Goal: Complete application form: Complete application form

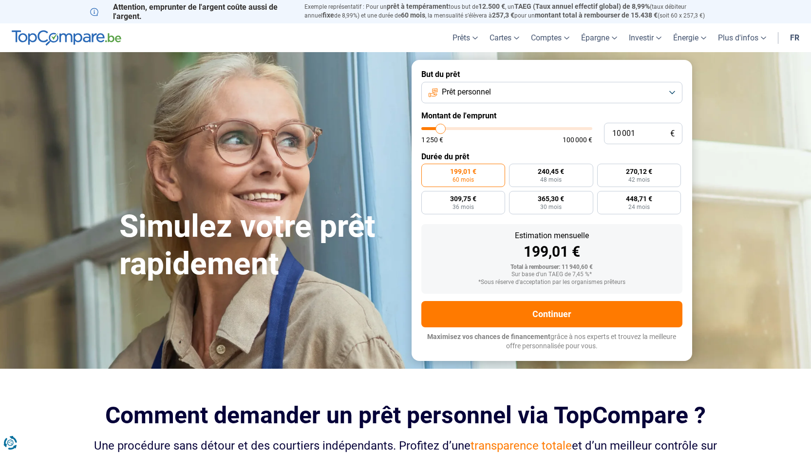
type input "1 000"
type input "1250"
type input "100"
type input "1250"
type input "10"
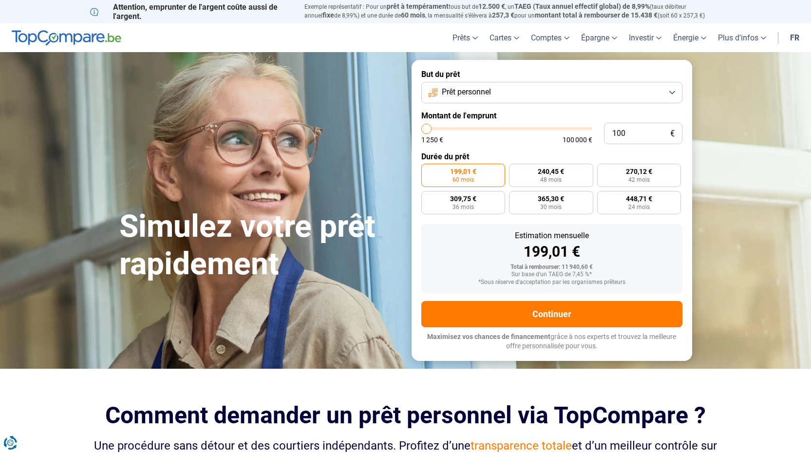
type input "1250"
type input "1"
type input "1250"
type input "0"
type input "1250"
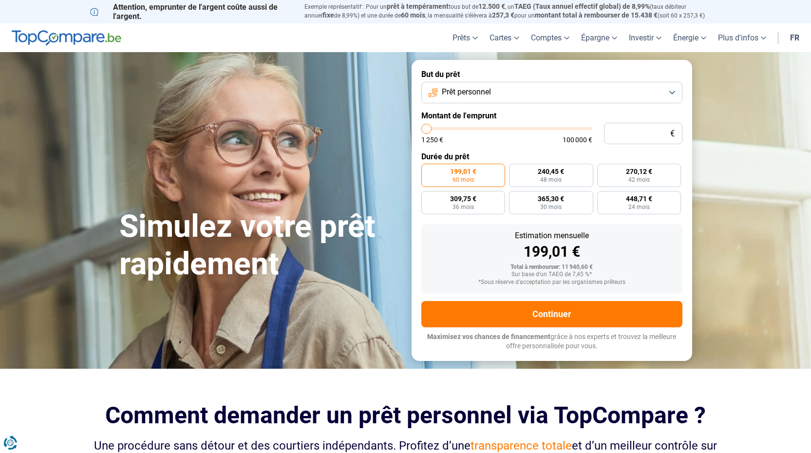
type input "5"
type input "1250"
type input "55"
type input "1250"
type input "550"
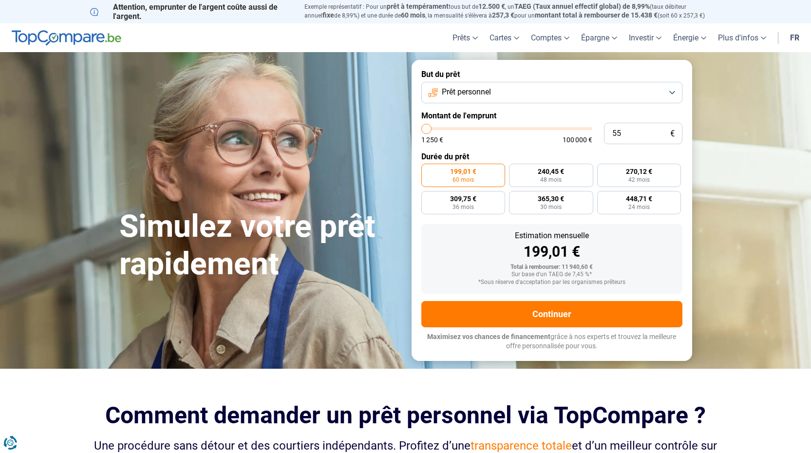
type input "1250"
type input "5 500"
type input "5500"
type input "55 000"
type input "55000"
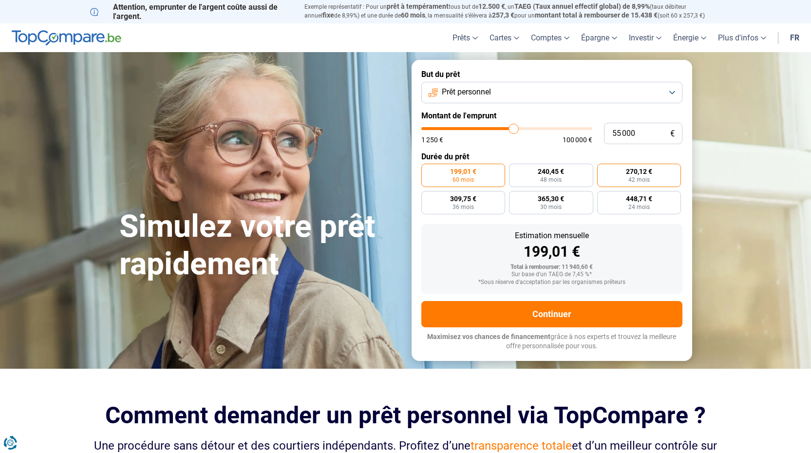
radio input "false"
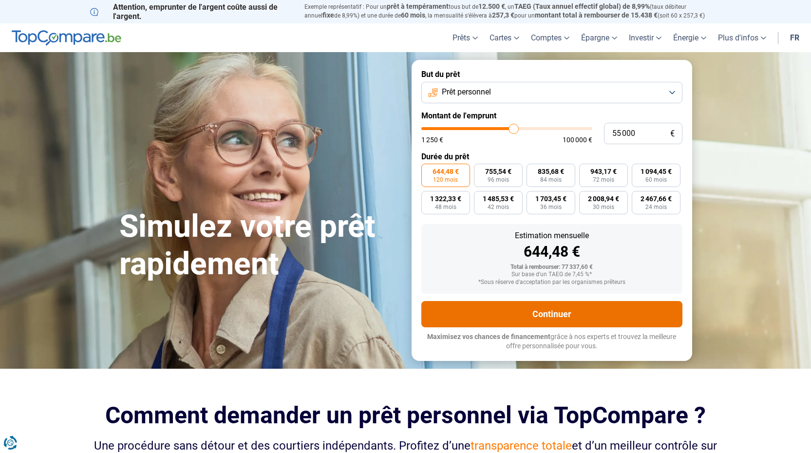
type input "55 000"
click at [548, 320] on button "Continuer" at bounding box center [551, 314] width 261 height 26
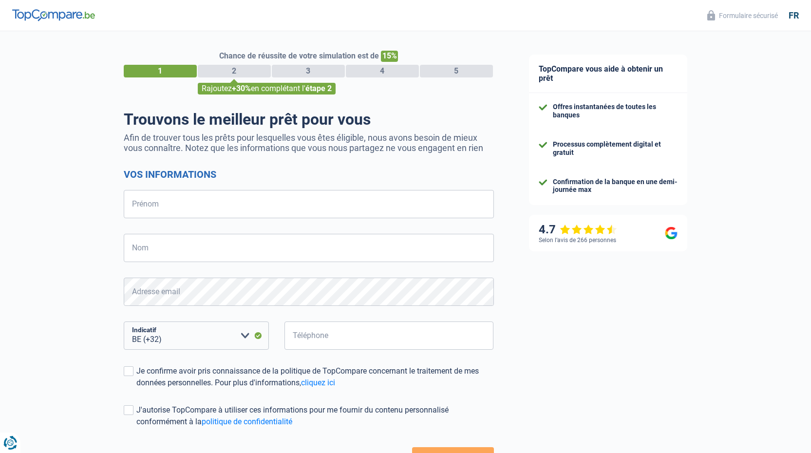
select select "32"
click at [221, 206] on input "Prénom" at bounding box center [309, 204] width 370 height 28
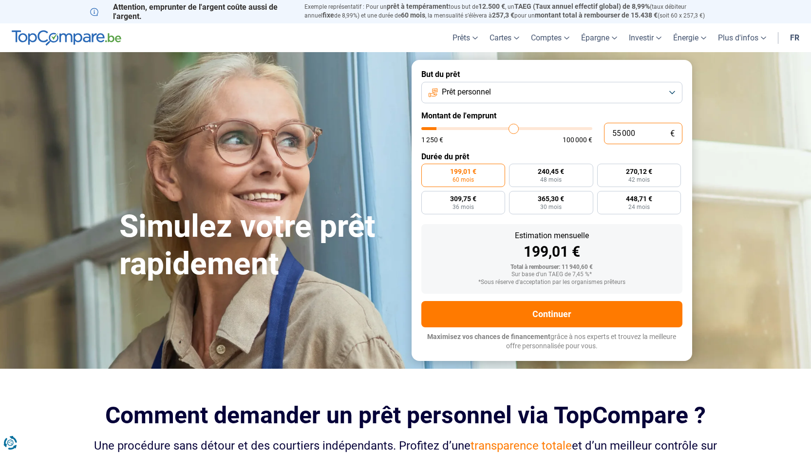
click at [645, 134] on input "55 000" at bounding box center [643, 133] width 78 height 21
type input "5 500"
type input "5500"
type input "550"
type input "1250"
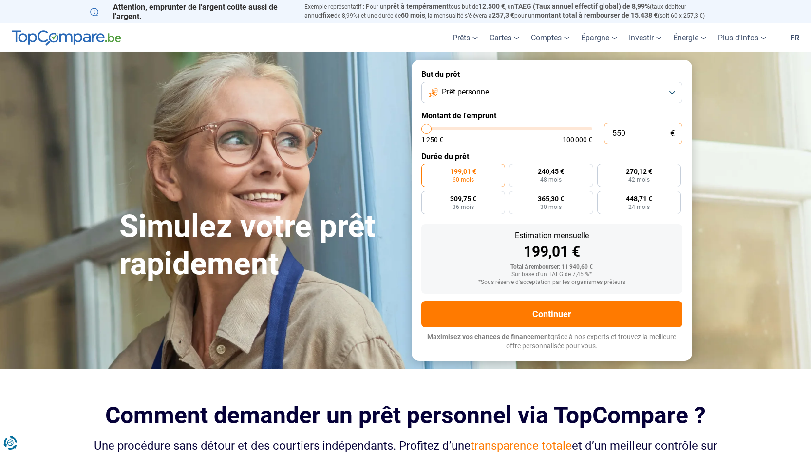
type input "55"
type input "1250"
type input "5"
type input "1250"
type input "0"
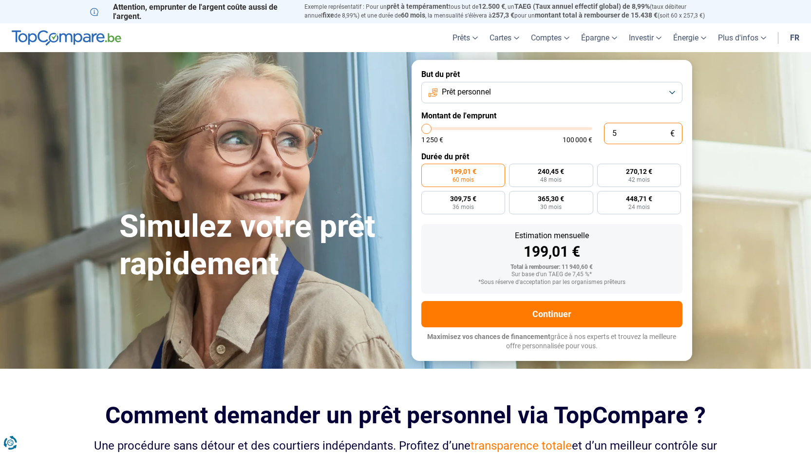
type input "1250"
type input "5"
type input "1250"
type input "55"
type input "1250"
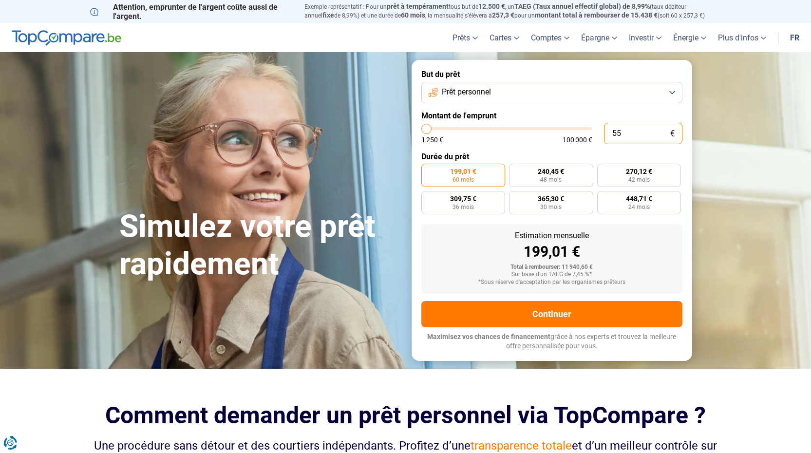
type input "550"
type input "1250"
type input "5 500"
type input "5500"
type input "55 000"
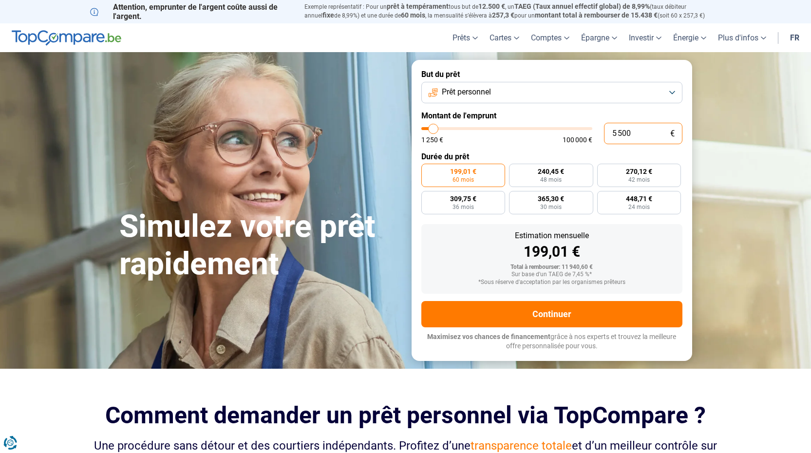
type input "55000"
radio input "false"
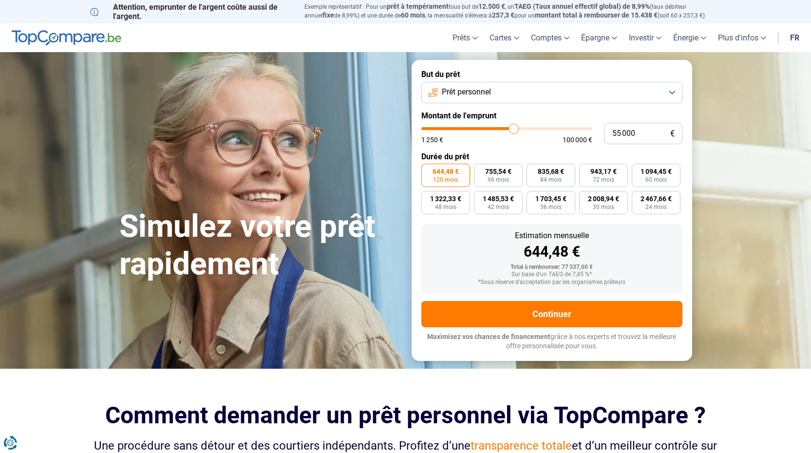
click at [452, 177] on span "120 mois" at bounding box center [445, 180] width 25 height 6
click at [428, 170] on input "644,48 € 120 mois" at bounding box center [424, 167] width 6 height 6
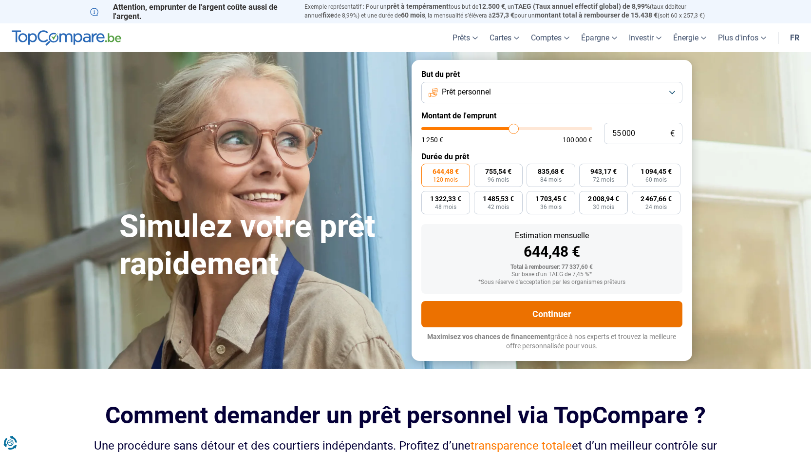
click at [554, 310] on button "Continuer" at bounding box center [551, 314] width 261 height 26
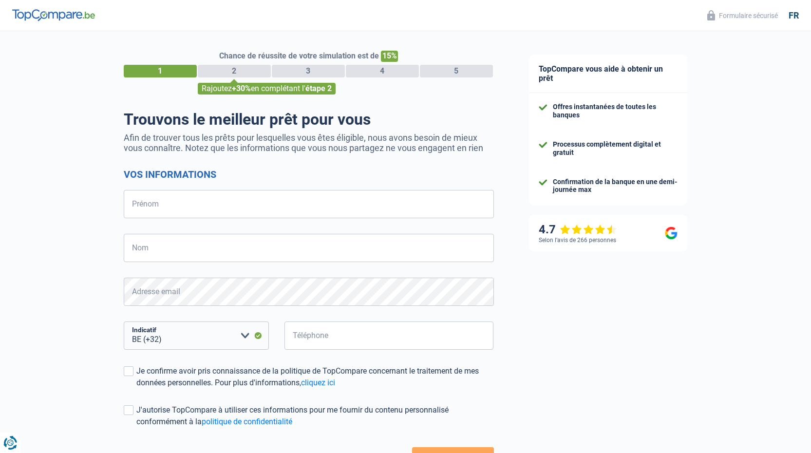
select select "32"
drag, startPoint x: 0, startPoint y: 0, endPoint x: 217, endPoint y: 214, distance: 304.7
click at [217, 214] on input "Prénom" at bounding box center [309, 204] width 370 height 28
type input "HELENE"
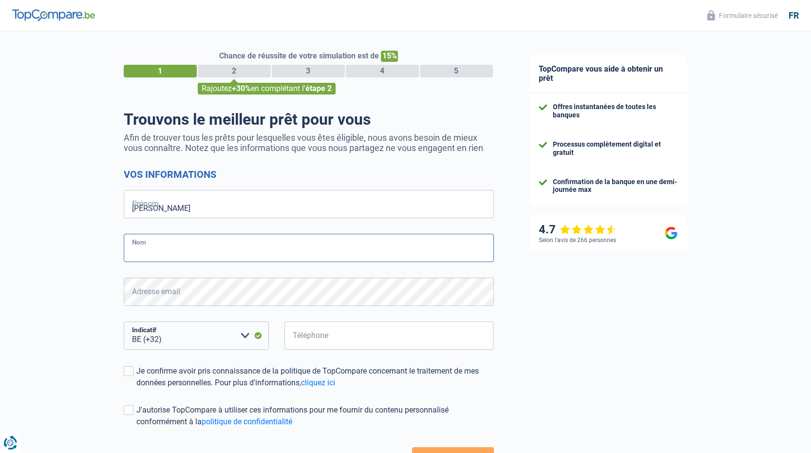
type input "HALYCKYJ"
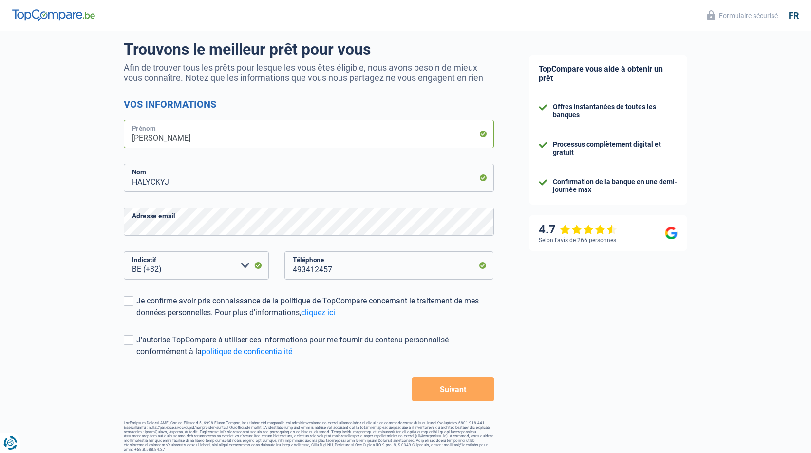
scroll to position [76, 0]
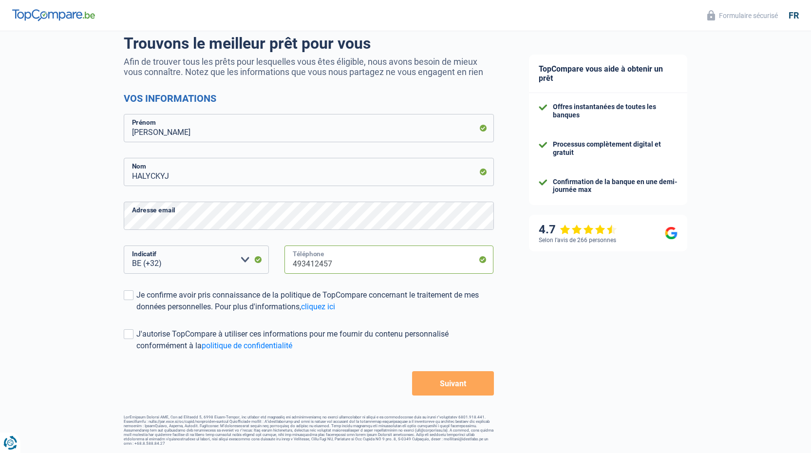
click at [305, 268] on input "493412457" at bounding box center [388, 259] width 209 height 28
type input "492703859"
click at [128, 298] on span at bounding box center [129, 295] width 10 height 10
click at [136, 313] on input "Je confirme avoir pris connaissance de la politique de TopCompare concernant le…" at bounding box center [136, 313] width 0 height 0
click at [128, 325] on form "Vos informations HELENE Prénom HALYCKYJ Nom Adresse email BE (+32) LU (+352) Ve…" at bounding box center [309, 244] width 370 height 303
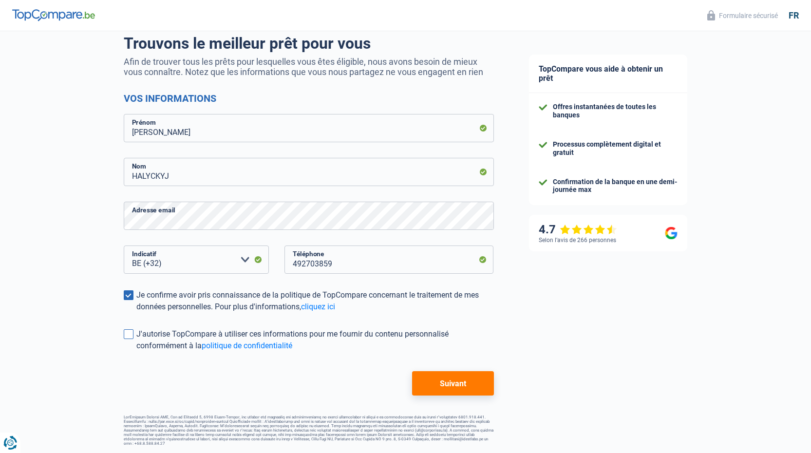
click at [130, 337] on span at bounding box center [129, 334] width 10 height 10
click at [136, 352] on input "J'autorise TopCompare à utiliser ces informations pour me fournir du contenu pe…" at bounding box center [136, 352] width 0 height 0
click at [463, 386] on button "Suivant" at bounding box center [452, 383] width 81 height 24
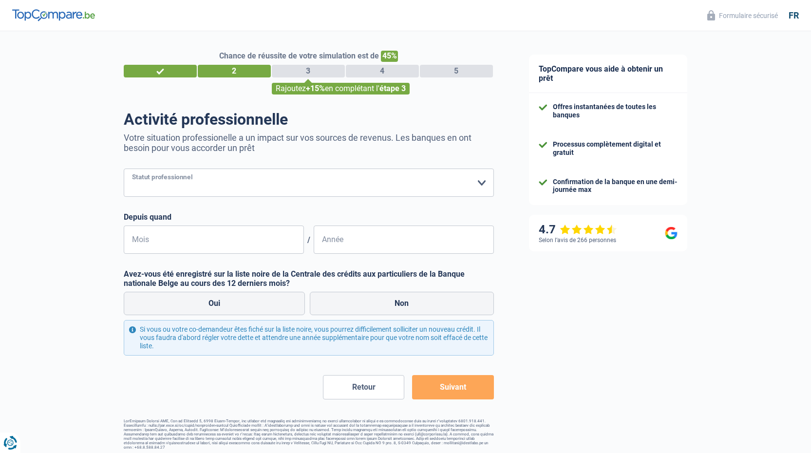
click at [344, 181] on select "Ouvrier Employé privé Employé public Invalide Indépendant Pensionné Chômeur Mut…" at bounding box center [309, 182] width 370 height 28
select select "privateEmployee"
click at [124, 169] on select "Ouvrier Employé privé Employé public Invalide Indépendant Pensionné Chômeur Mut…" at bounding box center [309, 182] width 370 height 28
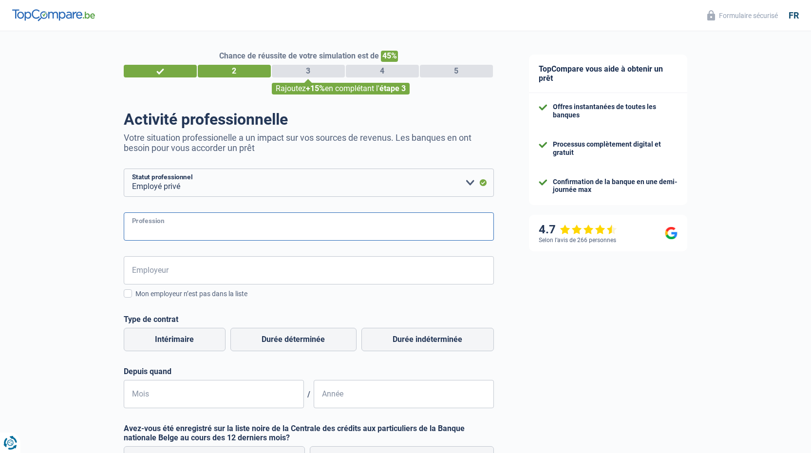
click at [295, 228] on input "Profession" at bounding box center [309, 226] width 370 height 28
type input "econome"
type input "communauté française"
click at [400, 347] on label "Durée indéterminée" at bounding box center [427, 339] width 132 height 23
click at [400, 347] on input "Durée indéterminée" at bounding box center [427, 339] width 132 height 23
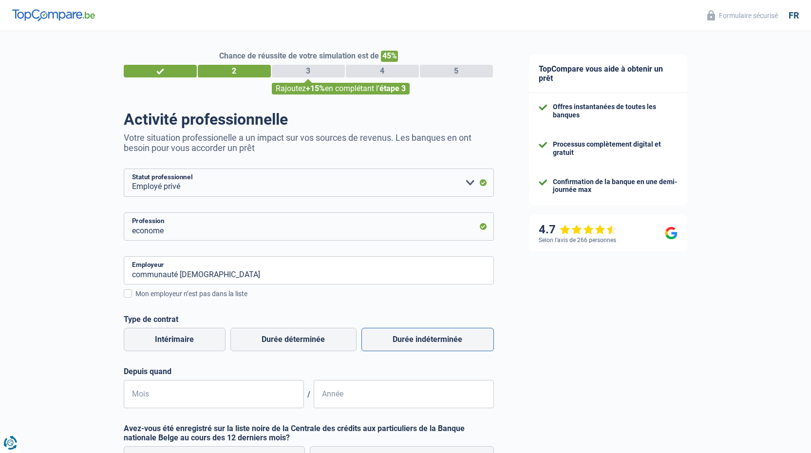
radio input "true"
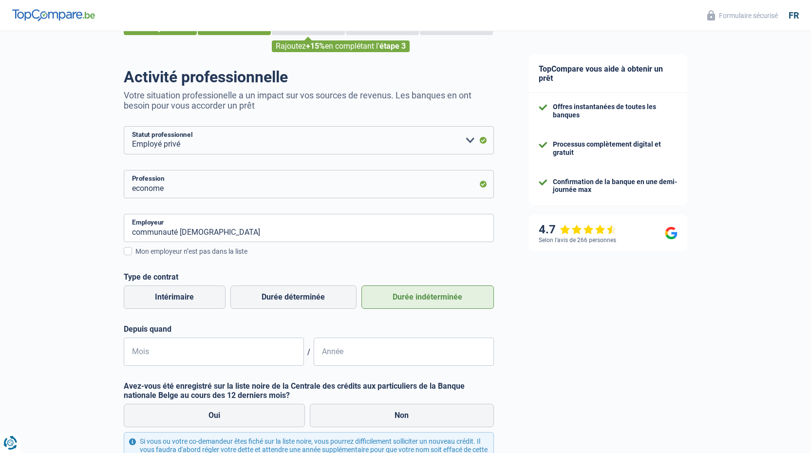
scroll to position [146, 0]
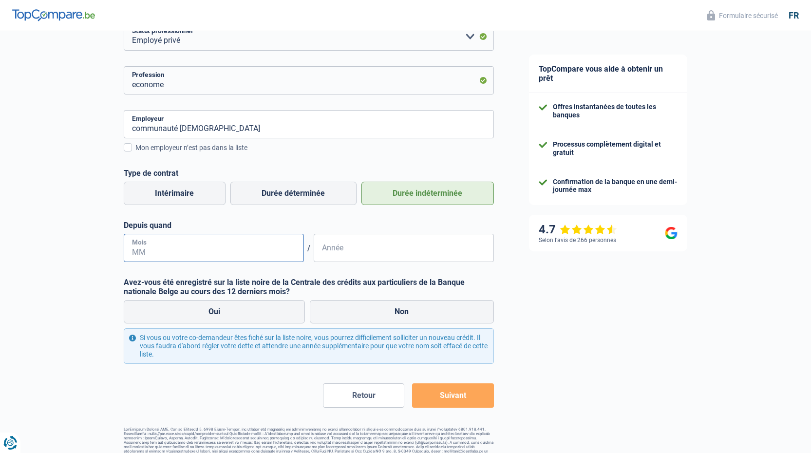
click at [227, 246] on input "Mois" at bounding box center [214, 248] width 180 height 28
type input "09"
type input "2003"
click at [398, 326] on div "Oui Non" at bounding box center [308, 312] width 375 height 28
click at [400, 318] on label "Non" at bounding box center [402, 311] width 184 height 23
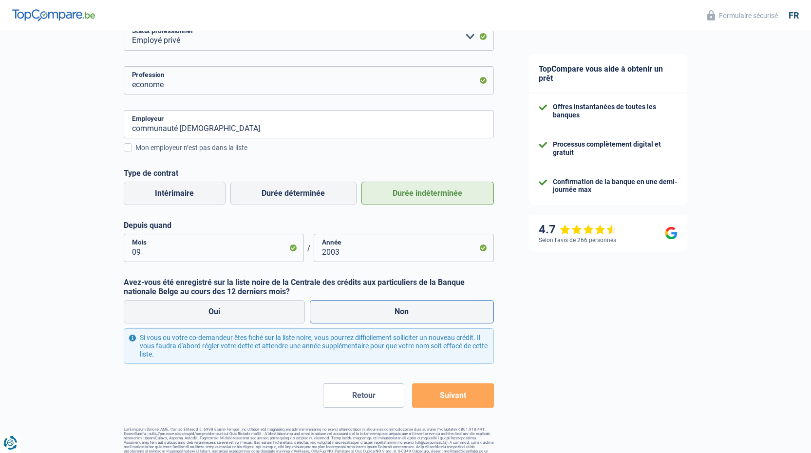
click at [400, 318] on input "Non" at bounding box center [402, 311] width 184 height 23
radio input "true"
click at [449, 397] on button "Suivant" at bounding box center [452, 395] width 81 height 24
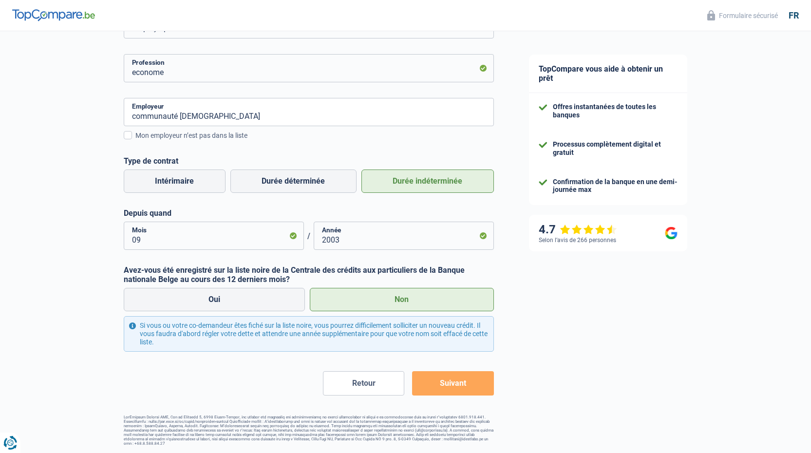
click at [383, 303] on label "Non" at bounding box center [402, 299] width 184 height 23
click at [383, 303] on input "Non" at bounding box center [402, 299] width 184 height 23
click at [445, 383] on button "Suivant" at bounding box center [452, 383] width 81 height 24
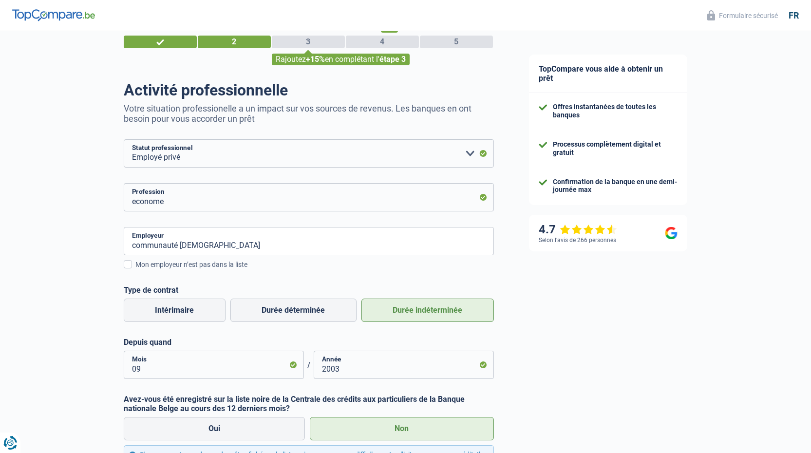
scroll to position [12, 0]
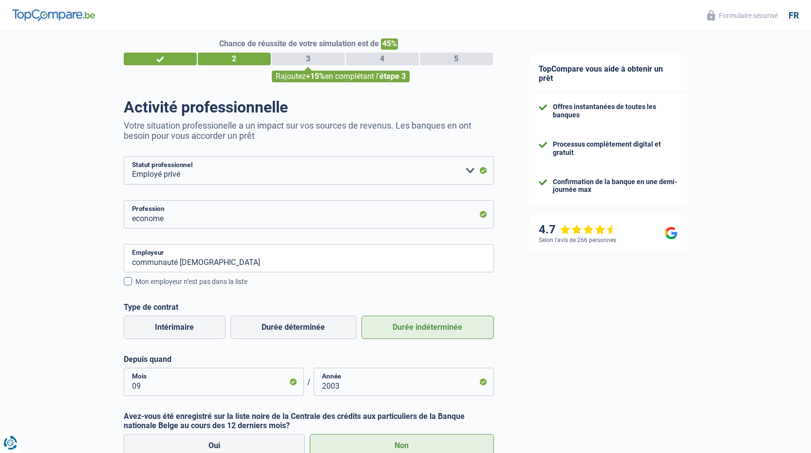
click at [129, 284] on span at bounding box center [128, 281] width 8 height 8
click at [135, 287] on input "Mon employeur n’est pas dans la liste" at bounding box center [135, 287] width 0 height 0
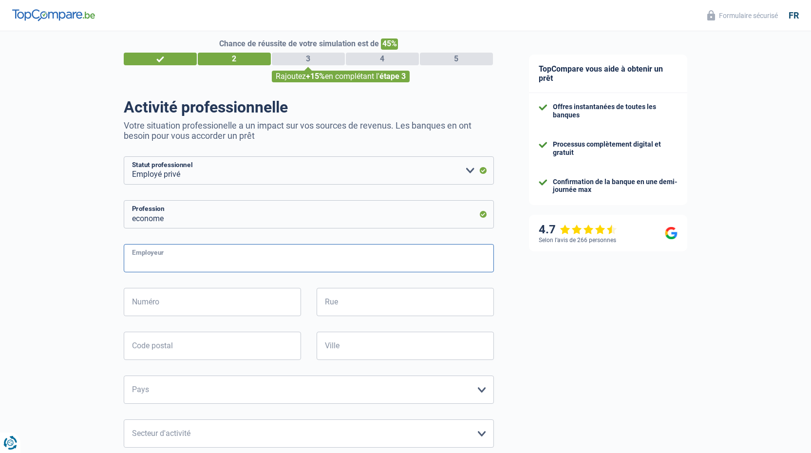
click at [267, 270] on input "Employeur" at bounding box center [309, 258] width 370 height 28
type input "Don bosco huy"
type input "Rue des Cotillages, 2"
type input "4500"
type input "huy"
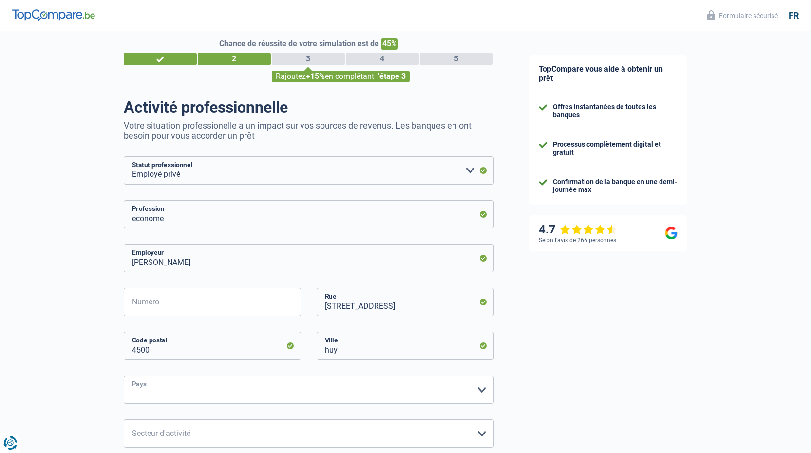
click at [312, 394] on select "Belgique France Allemagne Italie Luxembourg Pays-Bas Espagne Suisse Veuillez sé…" at bounding box center [309, 389] width 370 height 28
select select "BE"
click at [124, 376] on select "Belgique France Allemagne Italie Luxembourg Pays-Bas Espagne Suisse Veuillez sé…" at bounding box center [309, 389] width 370 height 28
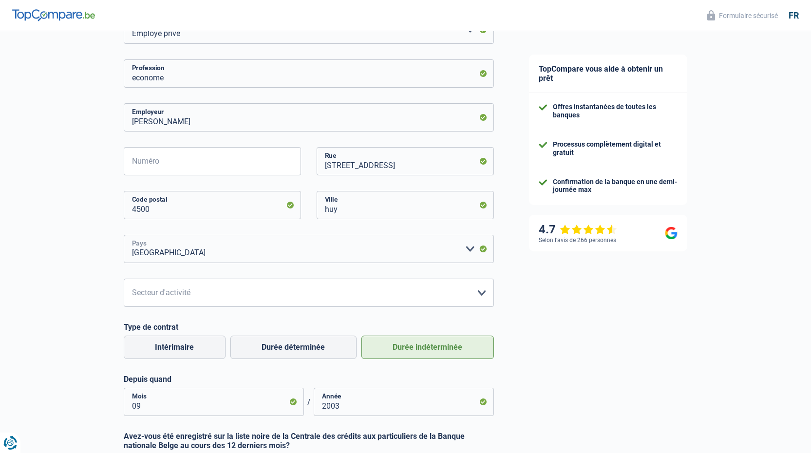
scroll to position [158, 0]
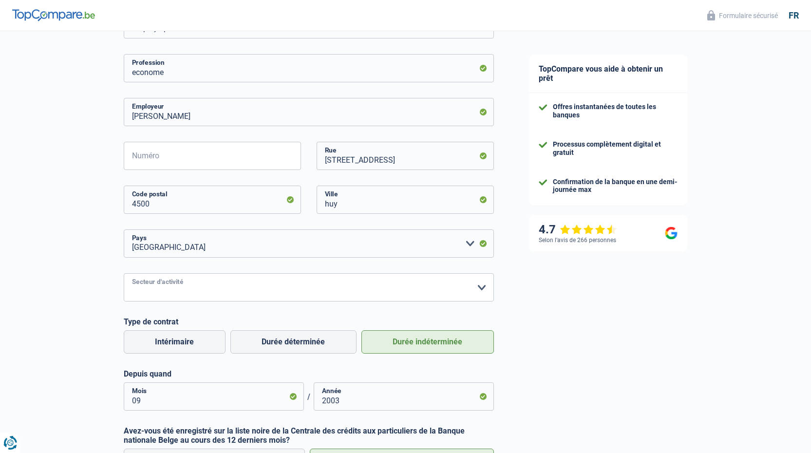
click at [209, 282] on select "Agriculture/Pêche Industrie Horeca Courier/Fitness/Taxi Construction Banques/As…" at bounding box center [309, 287] width 370 height 28
select select "stateUniversityEu"
click at [124, 274] on select "Agriculture/Pêche Industrie Horeca Courier/Fitness/Taxi Construction Banques/As…" at bounding box center [309, 287] width 370 height 28
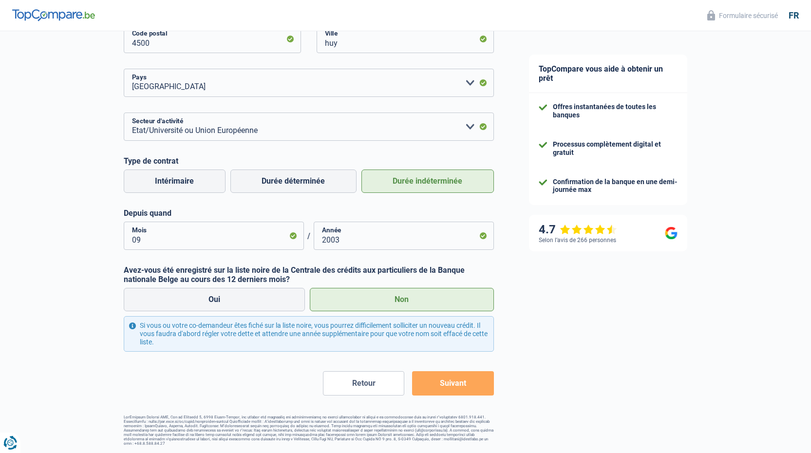
click at [462, 394] on button "Suivant" at bounding box center [452, 383] width 81 height 24
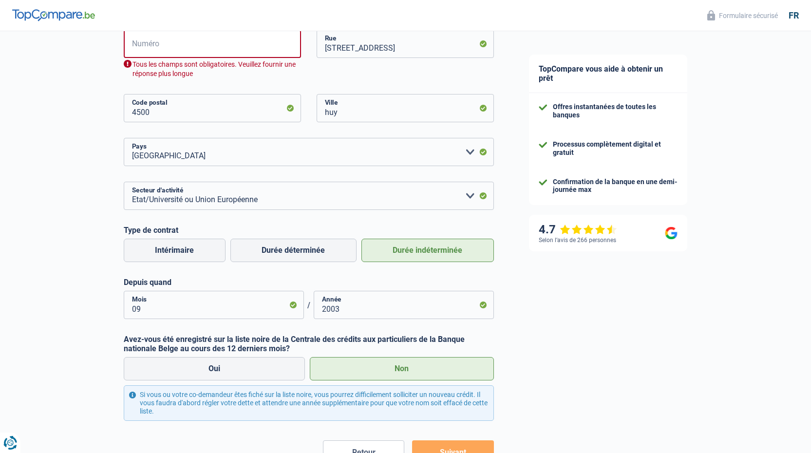
scroll to position [268, 0]
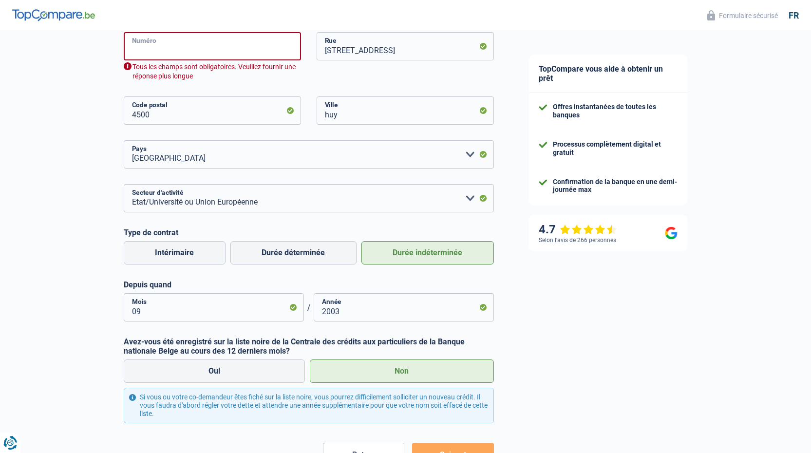
click at [165, 51] on input "Numéro" at bounding box center [212, 46] width 177 height 28
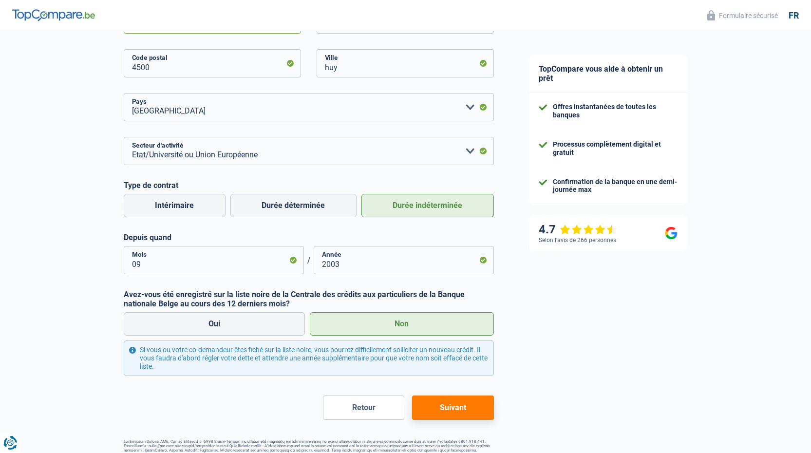
scroll to position [319, 0]
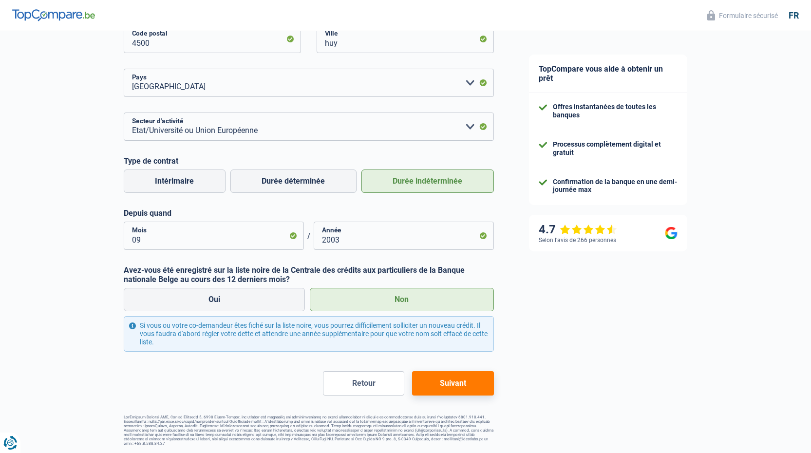
type input "2"
click at [479, 386] on button "Suivant" at bounding box center [452, 383] width 81 height 24
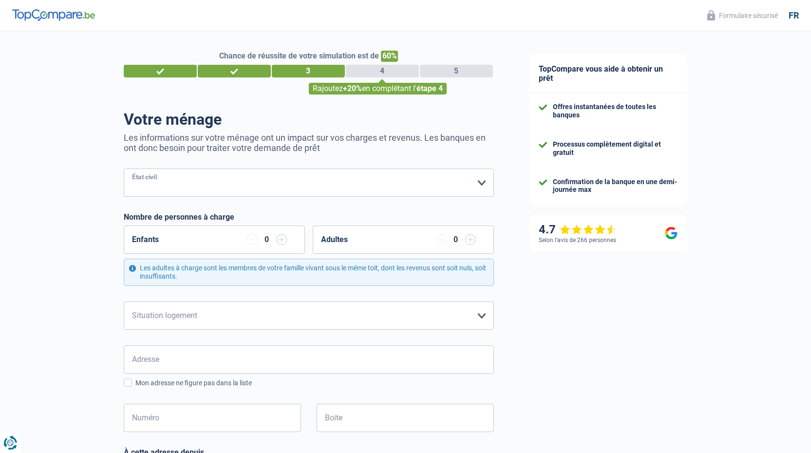
click at [285, 188] on select "Célibataire Marié(e) Cohabitant(e) légal(e) Divorcé(e) Veuf(ve) Séparé (de fait…" at bounding box center [309, 182] width 370 height 28
select select "single"
click at [124, 169] on select "Célibataire Marié(e) Cohabitant(e) légal(e) Divorcé(e) Veuf(ve) Séparé (de fait…" at bounding box center [309, 182] width 370 height 28
click at [279, 240] on input "button" at bounding box center [281, 239] width 11 height 11
click at [283, 239] on input "button" at bounding box center [281, 239] width 11 height 11
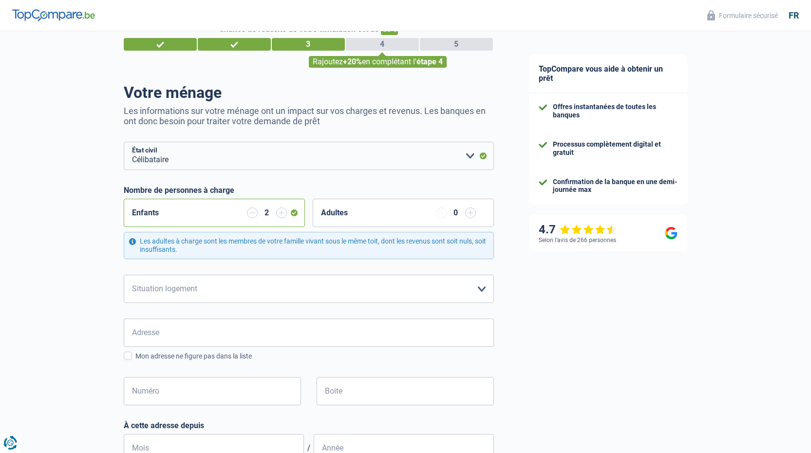
scroll to position [49, 0]
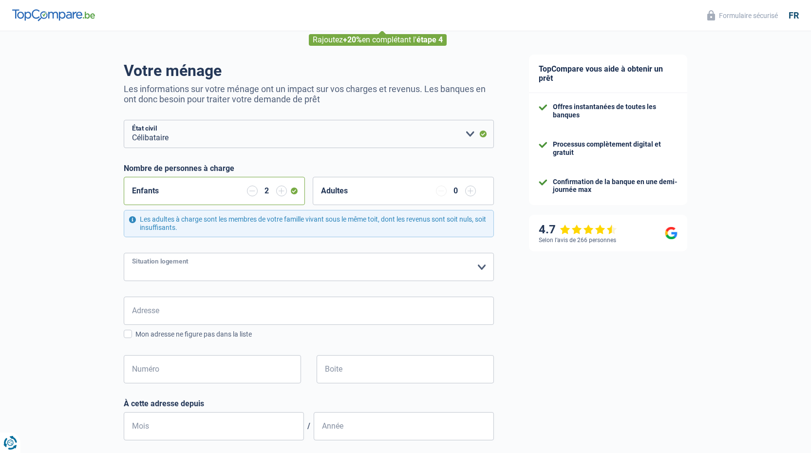
click at [303, 272] on select "Locataire Propriétaire avec prêt hypothécaire Propriétaire sans prêt hypothécai…" at bounding box center [309, 267] width 370 height 28
select select "ownerWithMortgage"
click at [124, 253] on select "Locataire Propriétaire avec prêt hypothécaire Propriétaire sans prêt hypothécai…" at bounding box center [309, 267] width 370 height 28
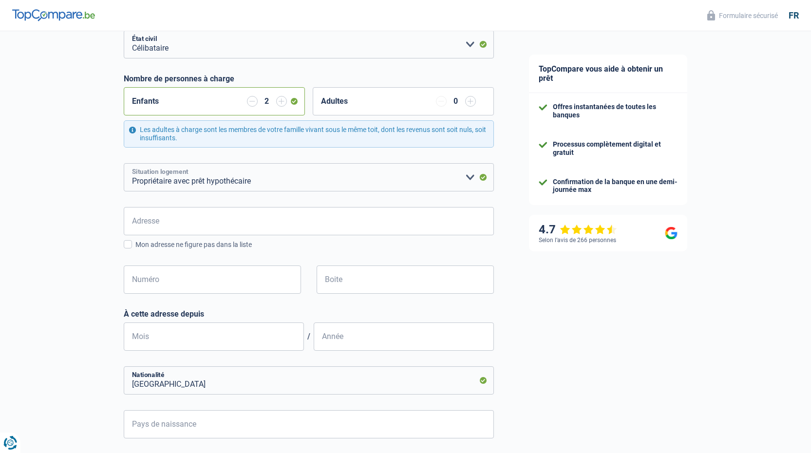
scroll to position [146, 0]
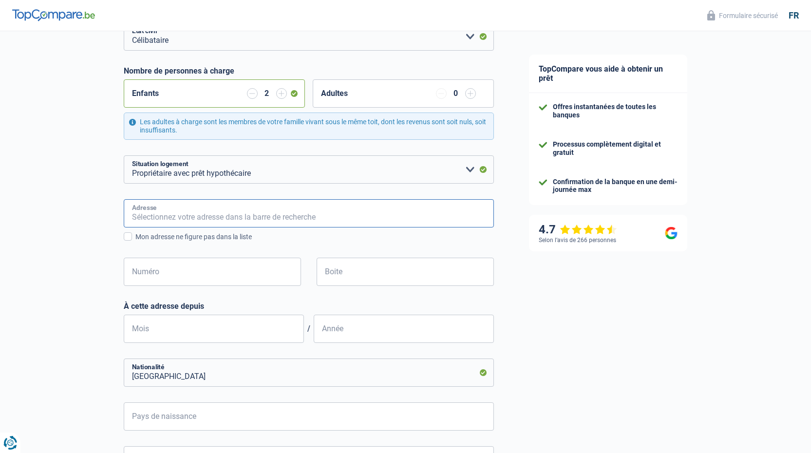
click at [270, 222] on input "Adresse" at bounding box center [309, 213] width 370 height 28
type input "Rue Henri forir"
type input "Belgique"
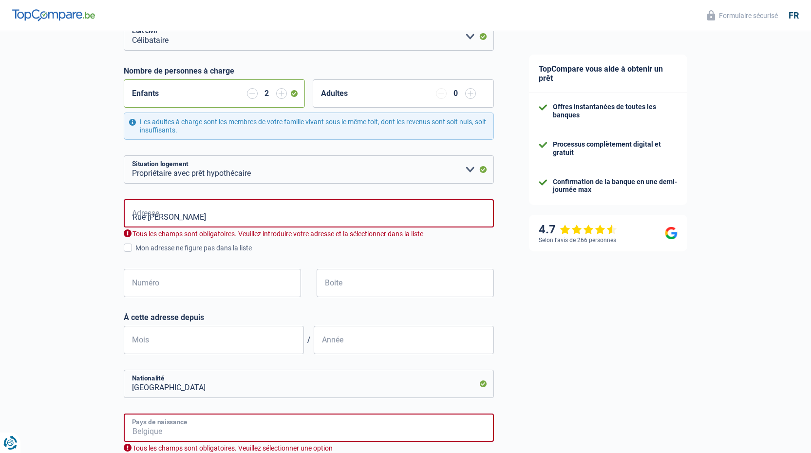
type input "Belgique"
click at [224, 220] on input "Rue Henri forir" at bounding box center [309, 213] width 370 height 28
click at [128, 245] on span at bounding box center [128, 247] width 8 height 8
click at [135, 253] on input "Mon adresse ne figure pas dans la liste" at bounding box center [135, 253] width 0 height 0
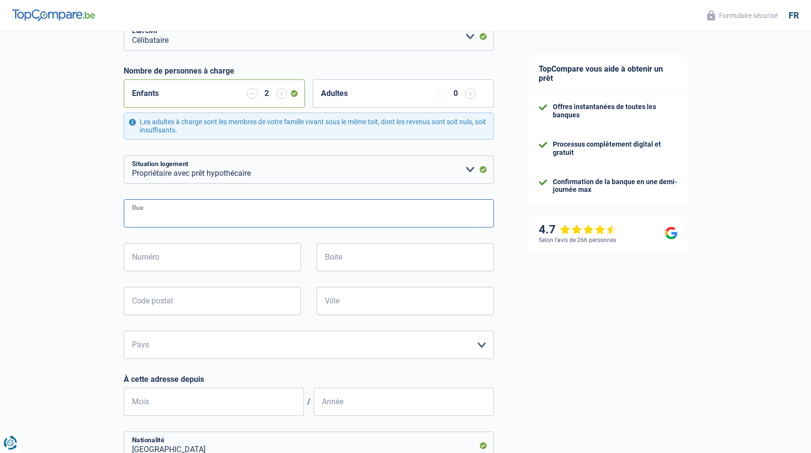
click at [185, 206] on input "Rue" at bounding box center [309, 213] width 370 height 28
type input "Rue Henri Forir"
type input "21"
type input "4040"
type input "Herstal"
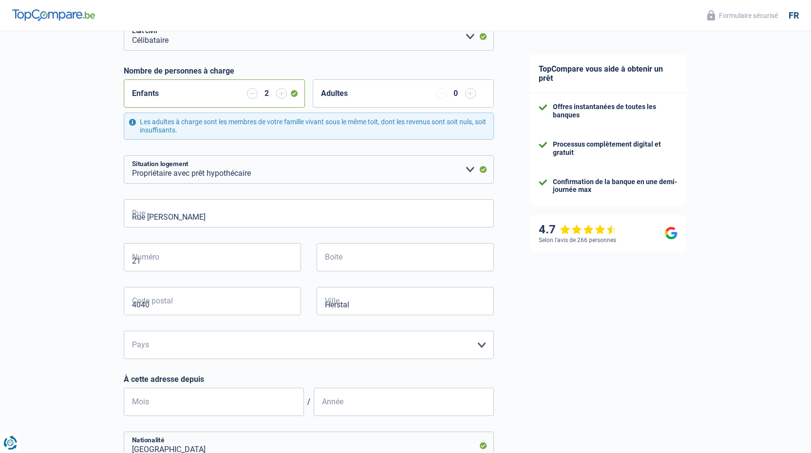
type input "Herstal"
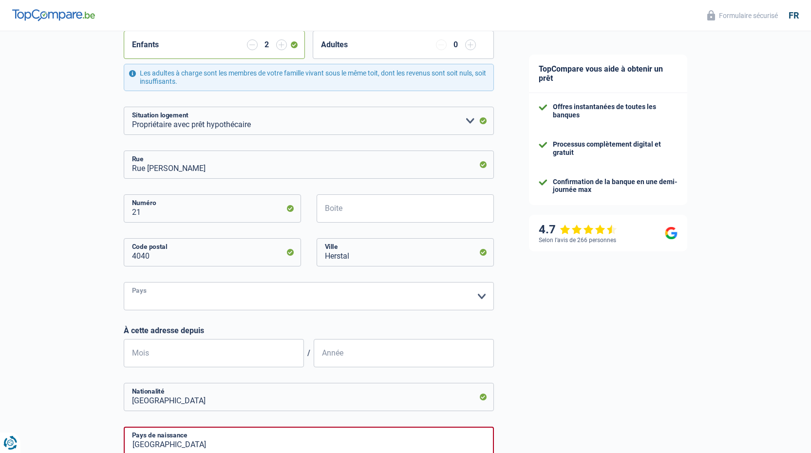
click at [255, 295] on select "Belgique Luxembourg Veuillez sélectionner une option" at bounding box center [309, 296] width 370 height 28
select select "BE"
click at [124, 282] on select "Belgique Luxembourg Veuillez sélectionner une option" at bounding box center [309, 296] width 370 height 28
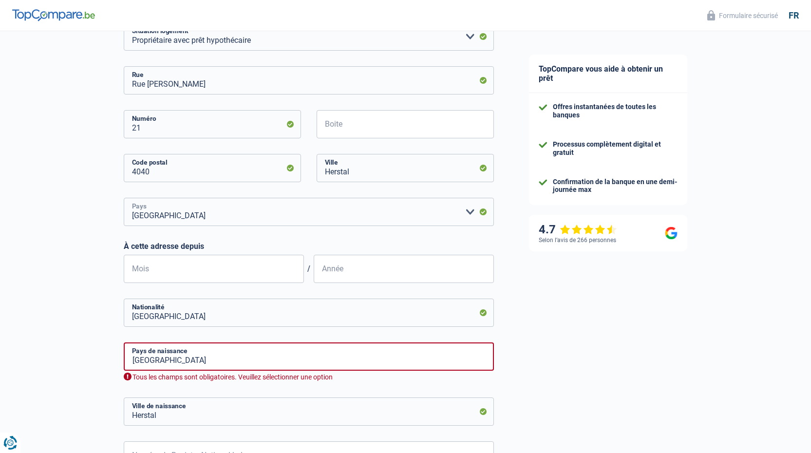
scroll to position [292, 0]
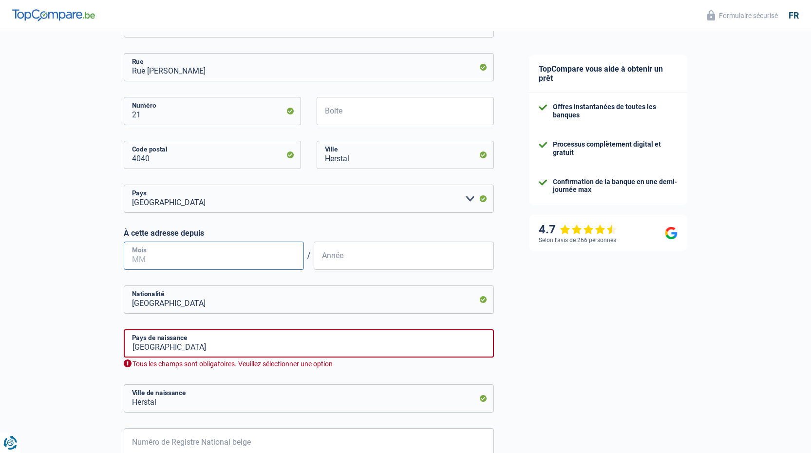
click at [241, 264] on input "Mois" at bounding box center [214, 256] width 180 height 28
type input "09"
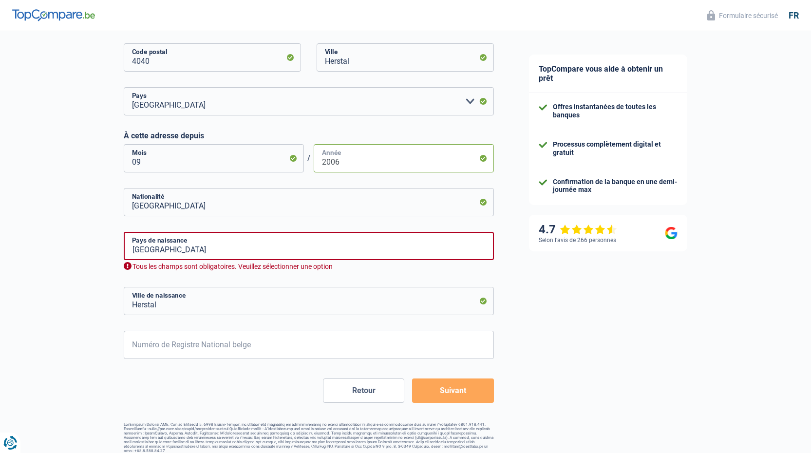
scroll to position [397, 0]
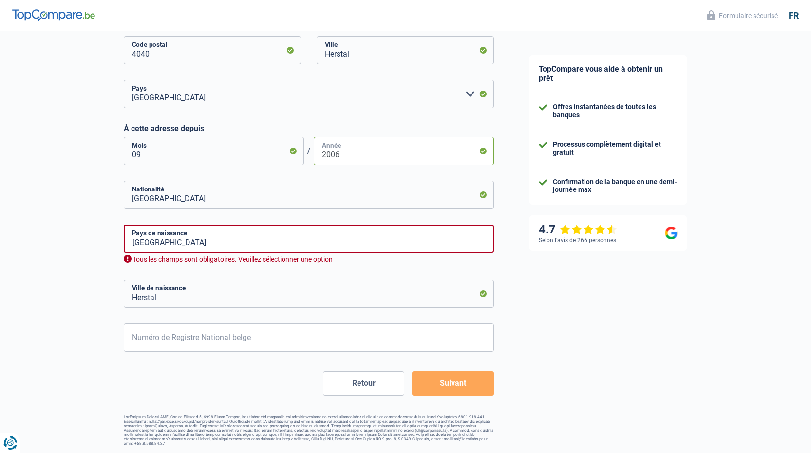
type input "2006"
click at [219, 299] on input "Herstal" at bounding box center [309, 294] width 370 height 28
click at [467, 386] on button "Suivant" at bounding box center [452, 383] width 81 height 24
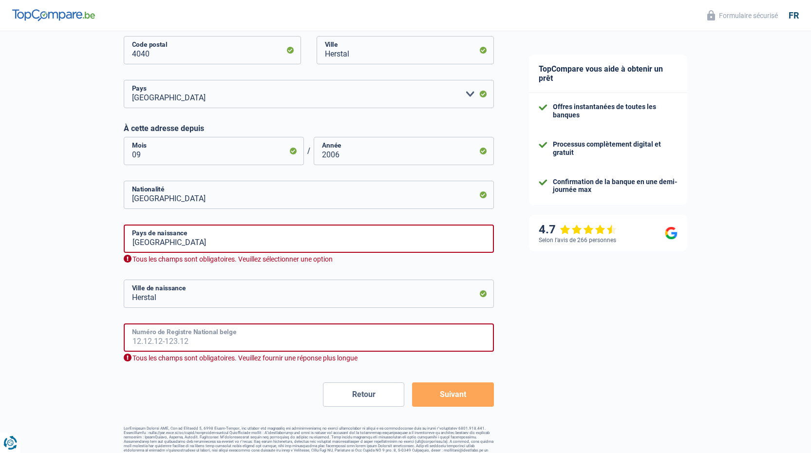
click at [301, 348] on input "Numéro de Registre National belge" at bounding box center [309, 337] width 370 height 28
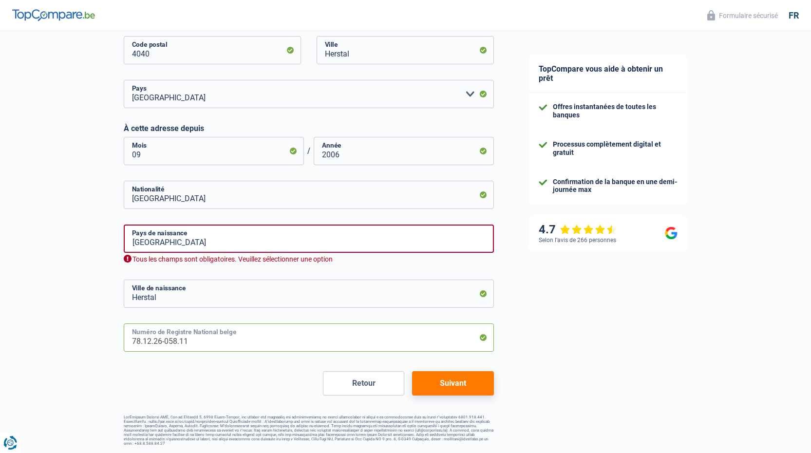
type input "78.12.26-058.11"
click at [453, 390] on button "Suivant" at bounding box center [452, 383] width 81 height 24
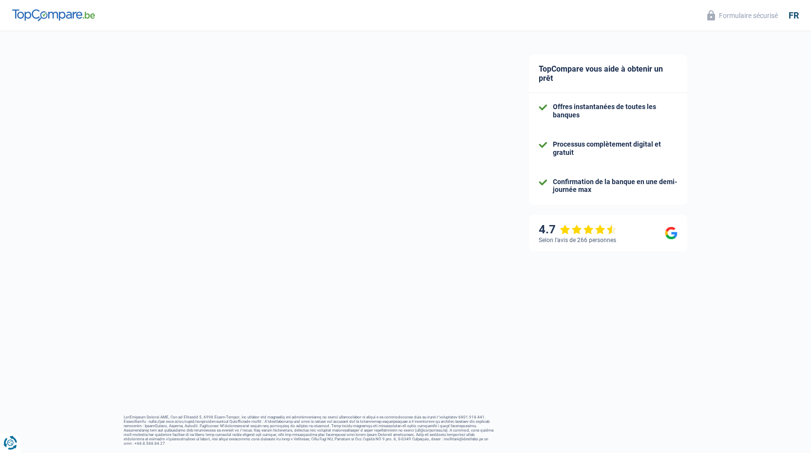
select select "familyAllowances"
select select "netSalary"
select select "mealVouchers"
select select "mortgage"
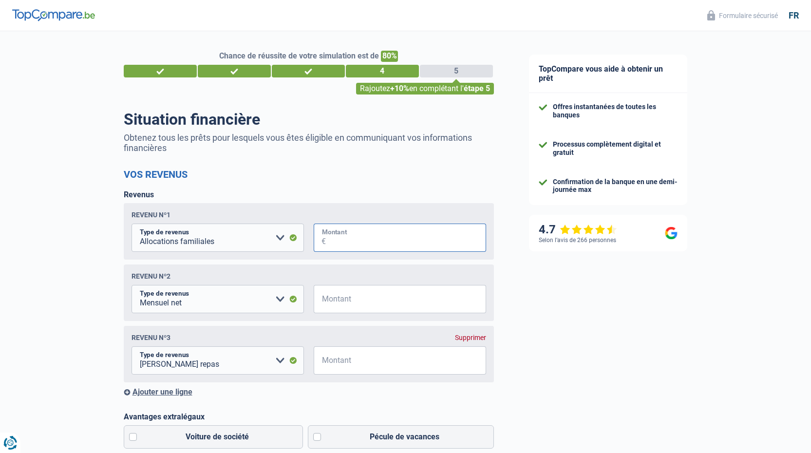
click at [369, 242] on input "Montant" at bounding box center [406, 238] width 160 height 28
type input "400"
click at [360, 303] on input "Montant" at bounding box center [406, 299] width 160 height 28
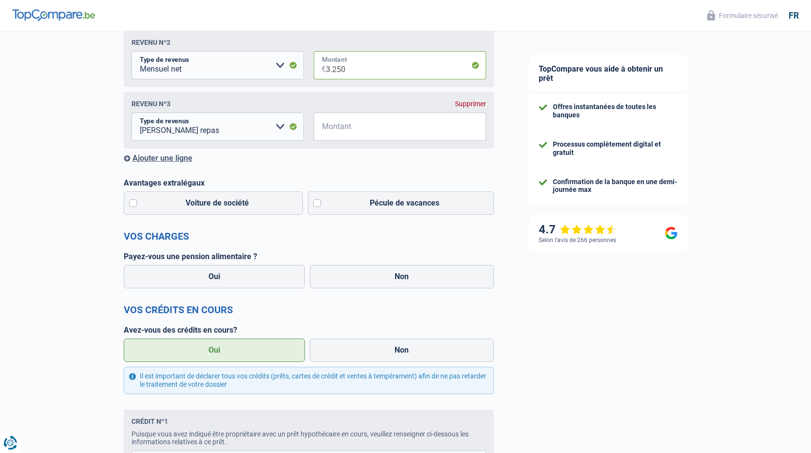
scroll to position [243, 0]
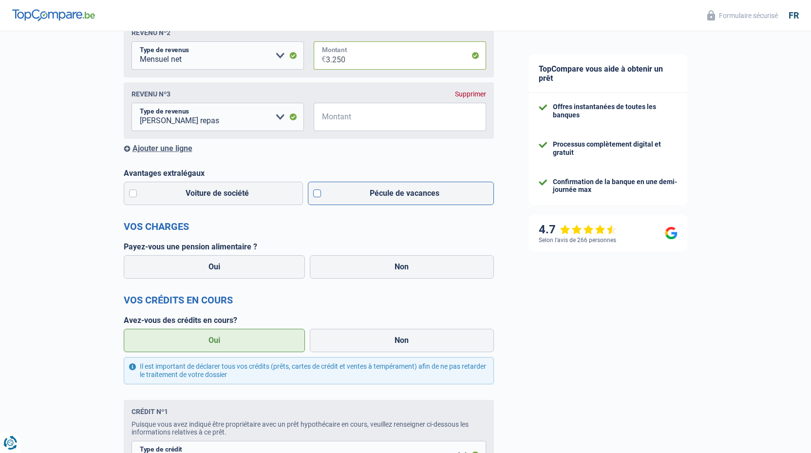
type input "3.250"
click at [317, 197] on label "Pécule de vacances" at bounding box center [401, 193] width 186 height 23
click at [317, 197] on input "Pécule de vacances" at bounding box center [401, 193] width 186 height 23
checkbox input "true"
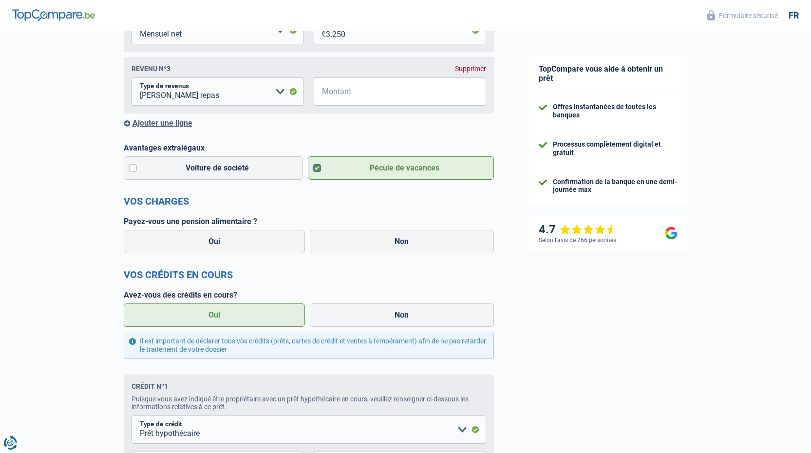
scroll to position [292, 0]
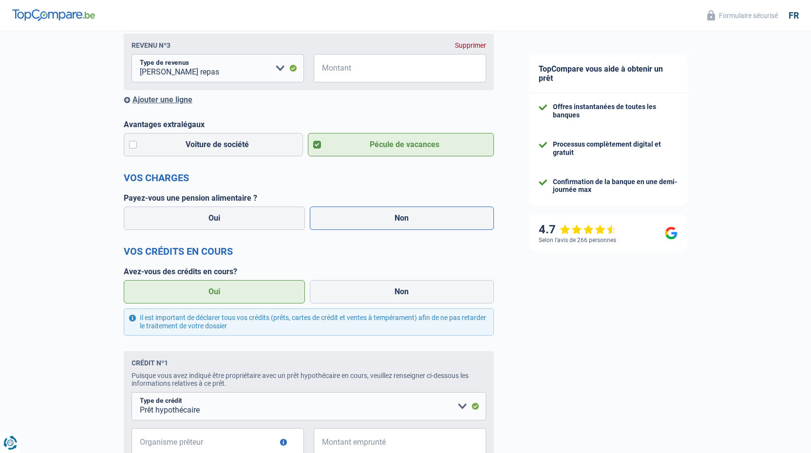
click at [348, 212] on label "Non" at bounding box center [402, 217] width 184 height 23
click at [348, 212] on input "Non" at bounding box center [402, 217] width 184 height 23
radio input "true"
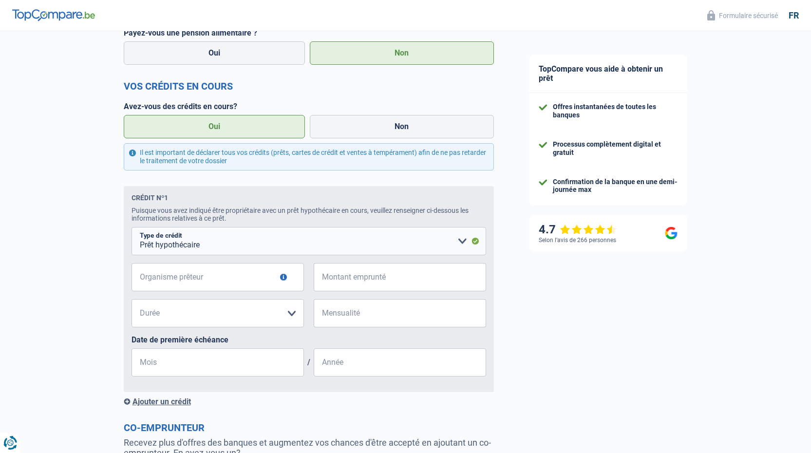
scroll to position [565, 0]
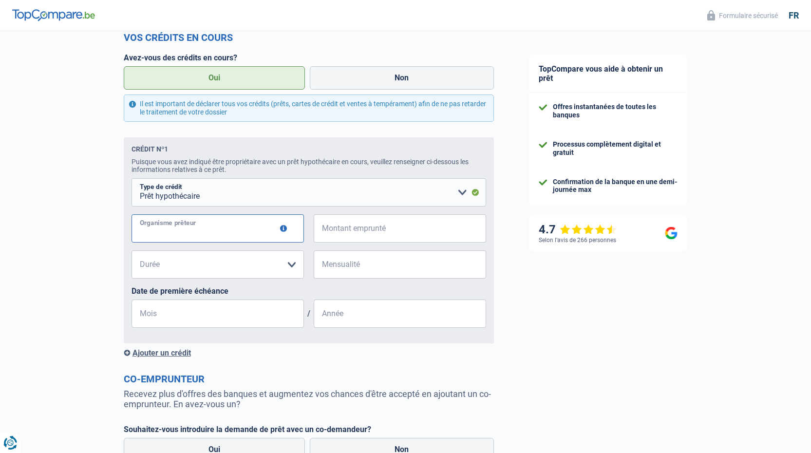
click at [237, 239] on input "Organisme prêteur" at bounding box center [217, 228] width 172 height 28
type input "tcl"
click at [174, 278] on select "120 mois 180 mois 240 mois 300 mois 360 mois 420 mois Veuillez sélectionner une…" at bounding box center [217, 264] width 172 height 28
click at [339, 234] on input "650.000" at bounding box center [406, 228] width 160 height 28
type input "10"
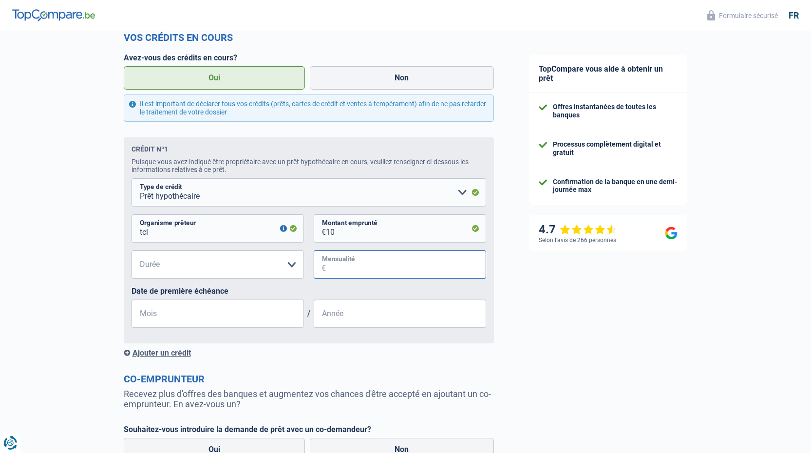
click at [388, 269] on input "Mensualité" at bounding box center [406, 264] width 160 height 28
type input "360"
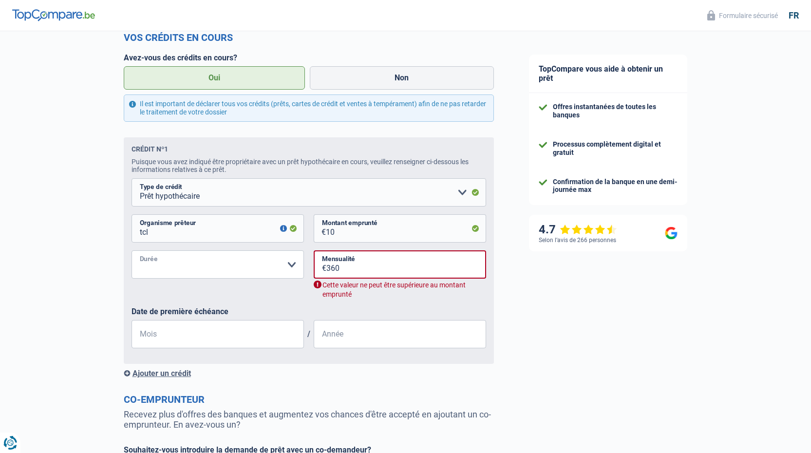
click at [208, 267] on select "120 mois 180 mois 240 mois 300 mois 360 mois 420 mois Veuillez sélectionner une…" at bounding box center [217, 264] width 172 height 28
select select "420"
click at [131, 254] on select "120 mois 180 mois 240 mois 300 mois 360 mois 420 mois Veuillez sélectionner une…" at bounding box center [217, 264] width 172 height 28
click at [223, 339] on input "Mois" at bounding box center [217, 334] width 172 height 28
type input "10"
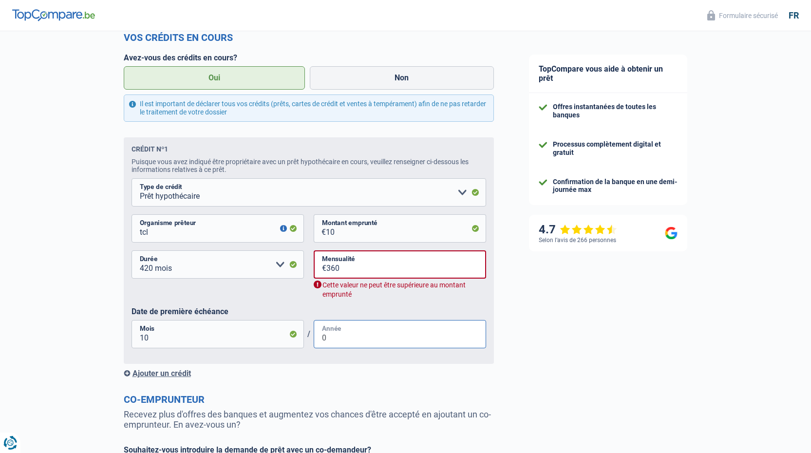
type input "0"
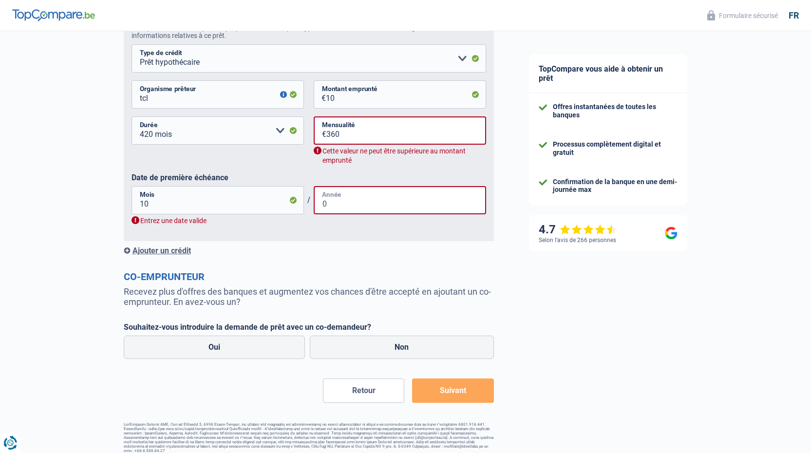
click at [358, 211] on input "0" at bounding box center [400, 200] width 172 height 28
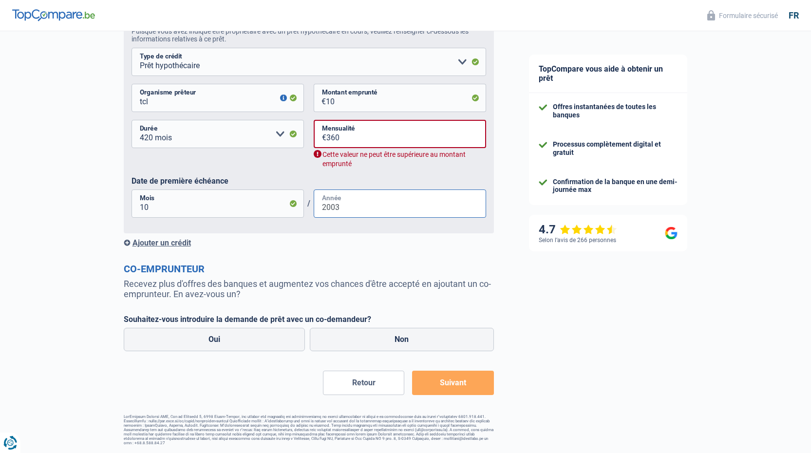
type input "2003"
click at [365, 139] on input "360" at bounding box center [406, 134] width 160 height 28
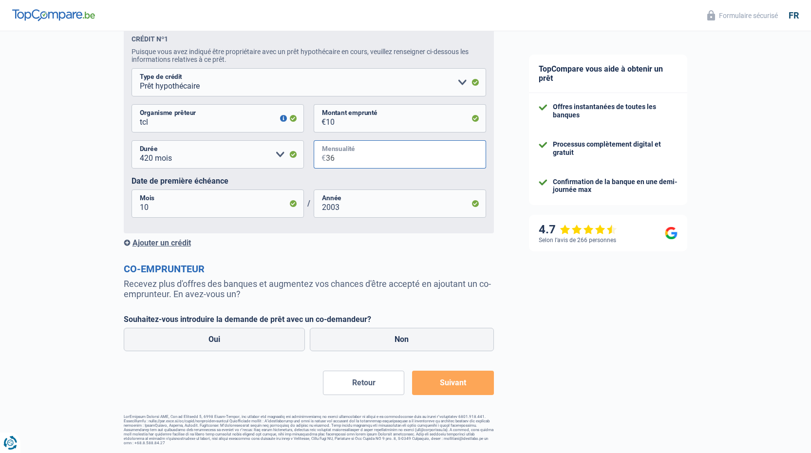
scroll to position [679, 0]
type input "3"
type input "360"
click at [358, 116] on div "tcl Organisme prêteur Veillez à ne pas indiquer le nom du courtier, mais bien l…" at bounding box center [308, 122] width 355 height 36
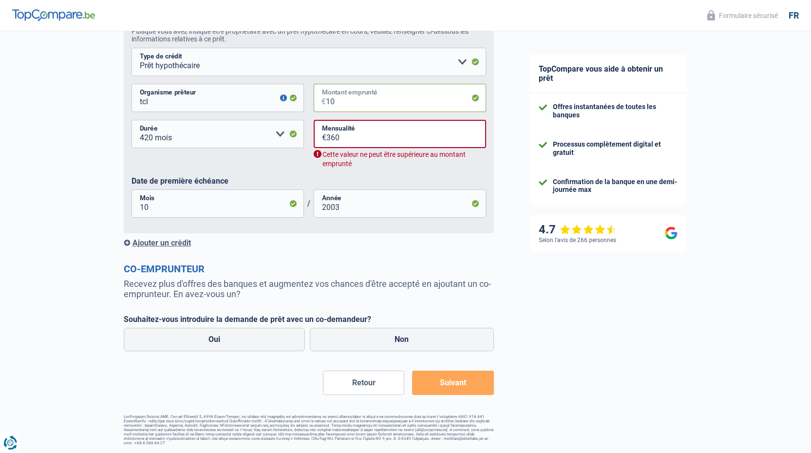
click at [350, 111] on input "10" at bounding box center [406, 98] width 160 height 28
type input "1"
select select
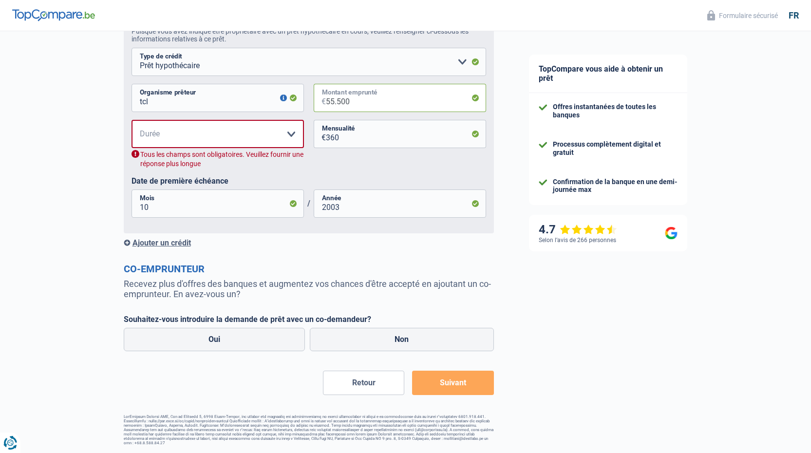
type input "55.500"
click at [230, 135] on select "120 mois 180 mois 240 mois 300 mois 360 mois 420 mois Veuillez sélectionner une…" at bounding box center [217, 134] width 172 height 28
select select "420"
click at [131, 140] on select "120 mois 180 mois 240 mois 300 mois 360 mois 420 mois Veuillez sélectionner une…" at bounding box center [217, 134] width 172 height 28
drag, startPoint x: 189, startPoint y: 229, endPoint x: 191, endPoint y: 222, distance: 7.6
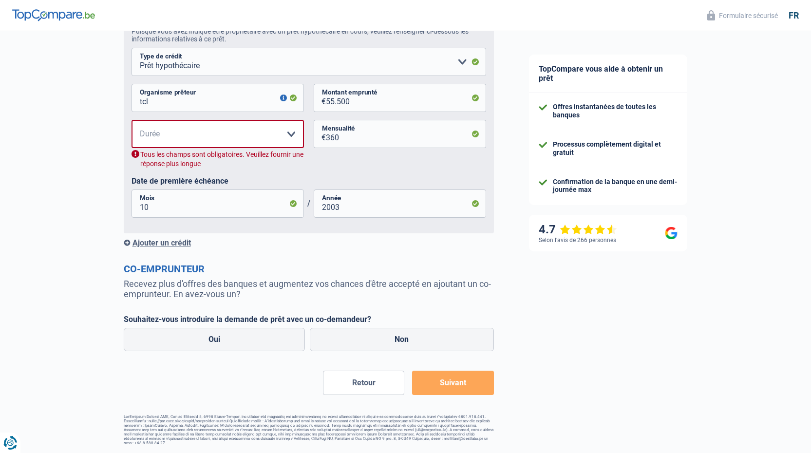
click at [191, 224] on fieldset "Carte ou ouverture de crédit Prêt hypothécaire Vente à tempérament Prêt à tempé…" at bounding box center [308, 137] width 355 height 178
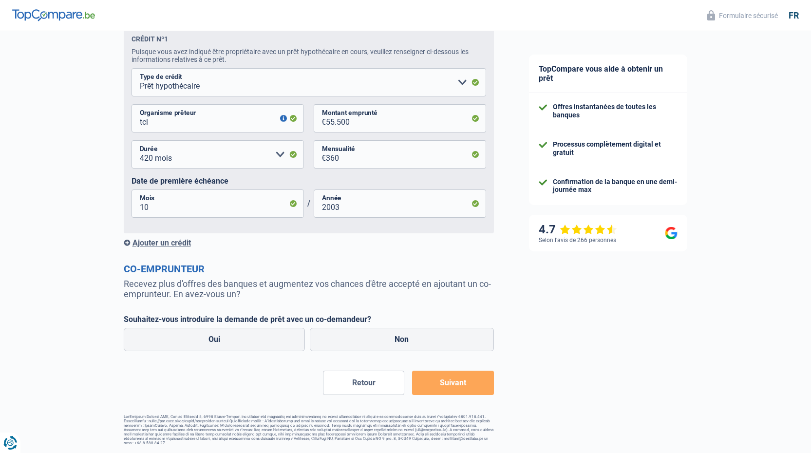
scroll to position [679, 0]
click at [371, 346] on label "Non" at bounding box center [402, 339] width 184 height 23
click at [371, 346] on input "Non" at bounding box center [402, 339] width 184 height 23
radio input "true"
click at [467, 384] on button "Suivant" at bounding box center [452, 383] width 81 height 24
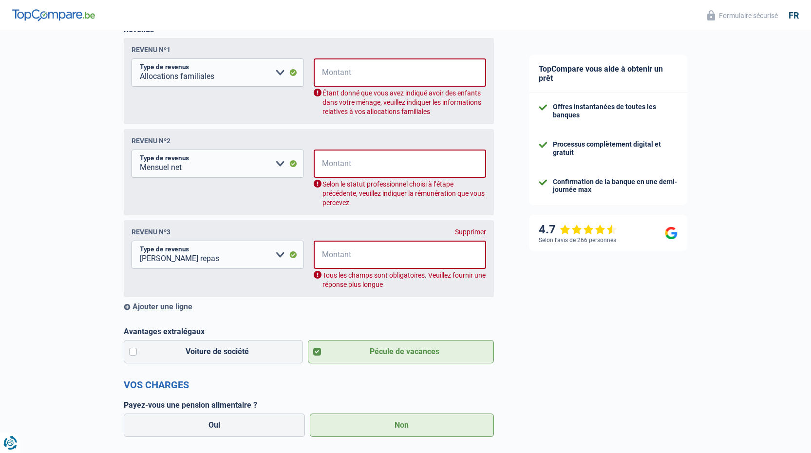
scroll to position [158, 0]
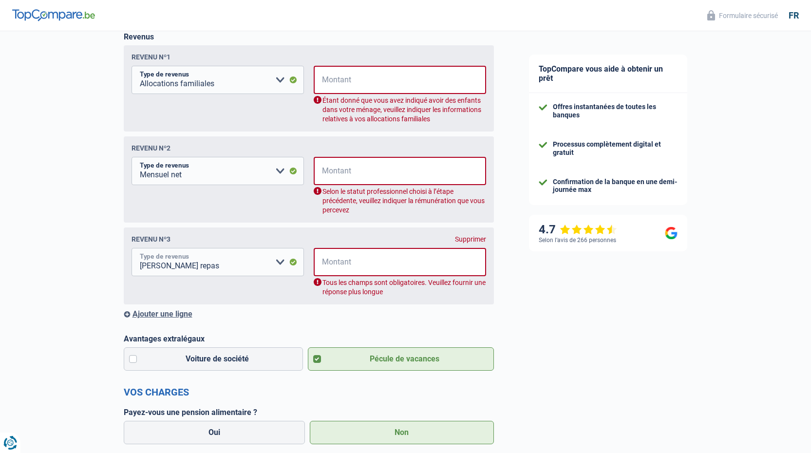
click at [278, 264] on select "Allocation d'handicap Allocations chômage Allocations familiales Chèques repas …" at bounding box center [217, 262] width 172 height 28
select select "other"
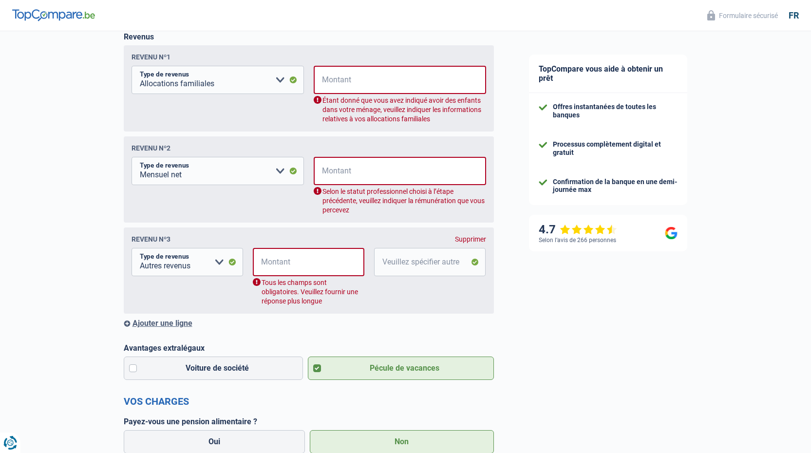
click at [476, 241] on div "Supprimer" at bounding box center [470, 239] width 31 height 8
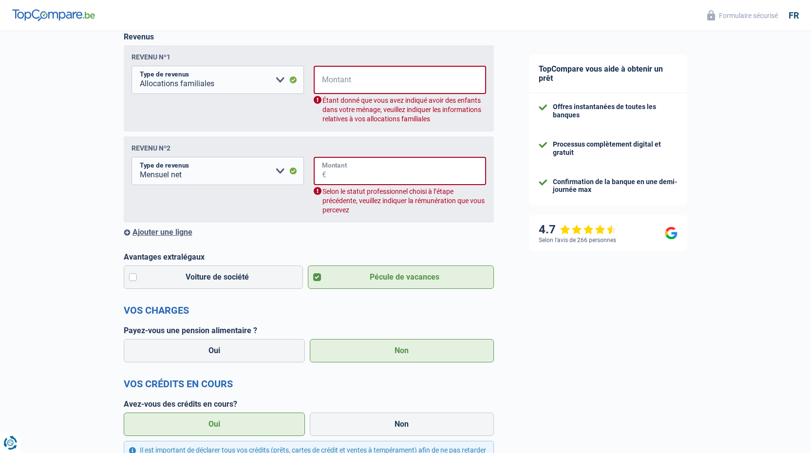
click at [365, 180] on input "Montant" at bounding box center [406, 171] width 160 height 28
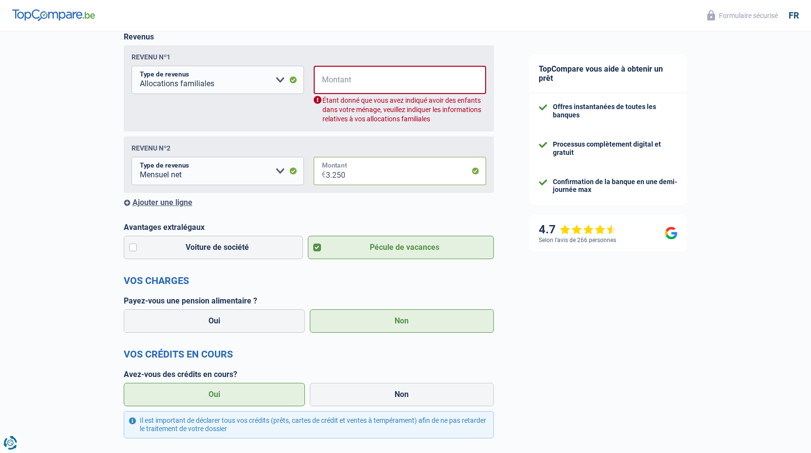
type input "3.250"
click at [366, 81] on input "Montant" at bounding box center [406, 80] width 160 height 28
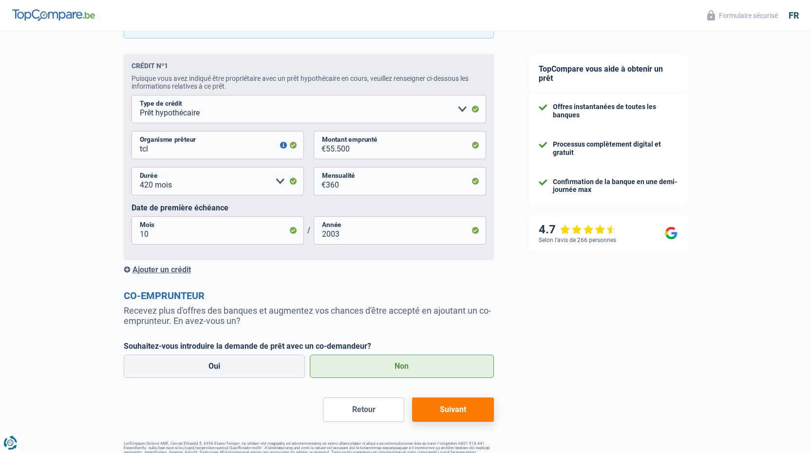
scroll to position [558, 0]
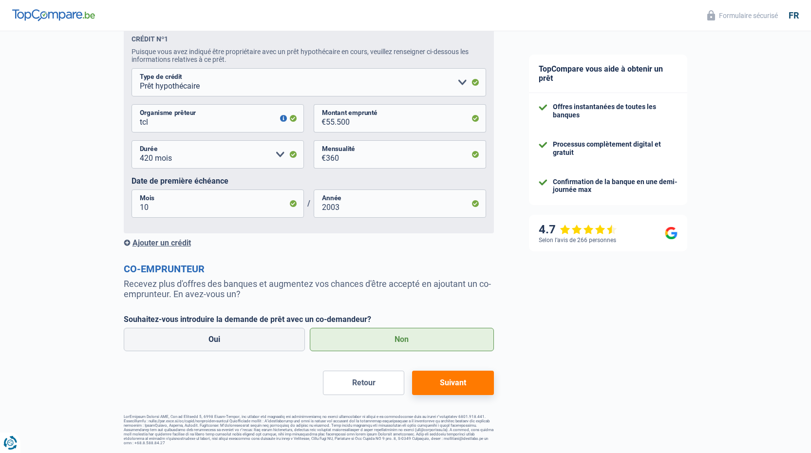
type input "400"
click at [464, 384] on button "Suivant" at bounding box center [452, 383] width 81 height 24
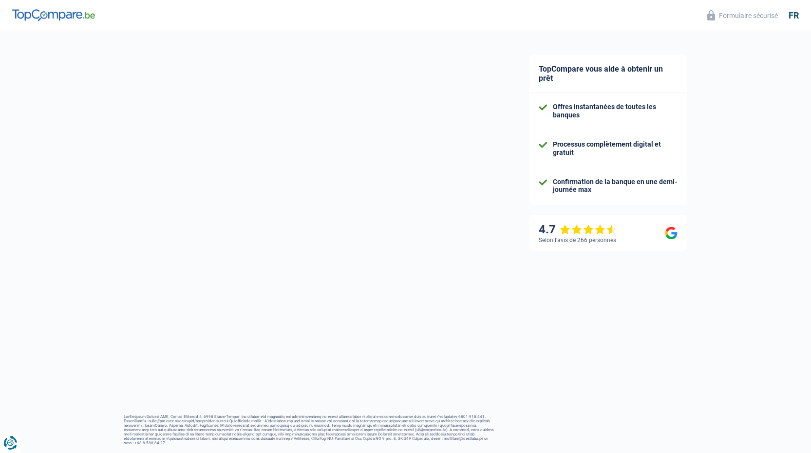
select select "120"
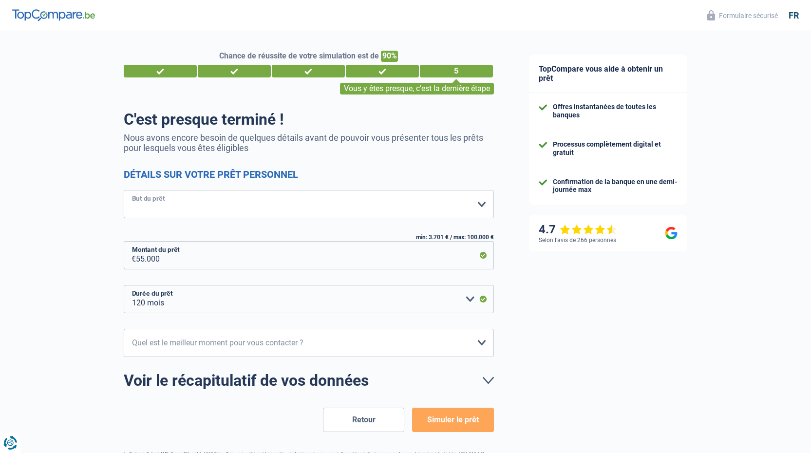
click at [359, 202] on select "Confort maison: meubles, textile, peinture, électroménager, outillage non-profe…" at bounding box center [309, 204] width 370 height 28
click at [603, 311] on div "TopCompare vous aide à obtenir un prêt Offres instantanées de toutes les banque…" at bounding box center [661, 260] width 300 height 459
